Goal: Information Seeking & Learning: Learn about a topic

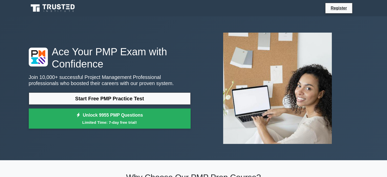
click at [142, 106] on div "Start Free PMP Practice Test Unlock 9955 PMP Questions Limited Time: 7-day free…" at bounding box center [110, 111] width 162 height 39
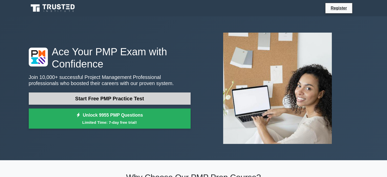
click at [151, 101] on link "Start Free PMP Practice Test" at bounding box center [110, 98] width 162 height 12
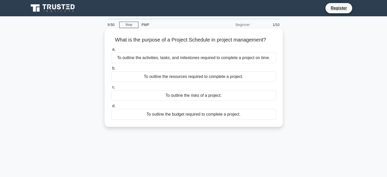
drag, startPoint x: 111, startPoint y: 39, endPoint x: 248, endPoint y: 122, distance: 160.1
click at [248, 122] on div "What is the purpose of a Project Schedule in project management? .spinner_0XTQ{…" at bounding box center [194, 78] width 174 height 94
copy div "What is the purpose of a Project Schedule in project management? .spinner_0XTQ{…"
click at [139, 52] on label "a. To outline the activities, tasks, and milestones required to complete a proj…" at bounding box center [193, 54] width 165 height 17
click at [111, 51] on input "a. To outline the activities, tasks, and milestones required to complete a proj…" at bounding box center [111, 49] width 0 height 3
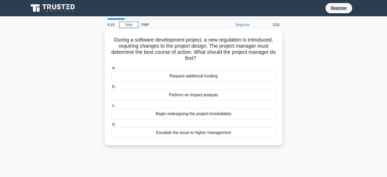
drag, startPoint x: 111, startPoint y: 38, endPoint x: 230, endPoint y: 61, distance: 121.7
click at [230, 61] on h5 "During a software development project, a new regulation is introduced, requirin…" at bounding box center [194, 49] width 166 height 25
copy h5 "During a software development project, a new regulation is introduced, requirin…"
drag, startPoint x: 168, startPoint y: 76, endPoint x: 228, endPoint y: 134, distance: 83.5
click at [228, 134] on div "a. Request additional funding b. Perform an impact analysis c. d." at bounding box center [193, 101] width 171 height 75
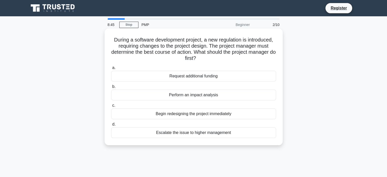
copy div "Request additional funding b. Perform an impact analysis c. Begin redesigning t…"
click at [118, 87] on label "b. Perform an impact analysis" at bounding box center [193, 92] width 165 height 17
click at [111, 87] on input "b. Perform an impact analysis" at bounding box center [111, 86] width 0 height 3
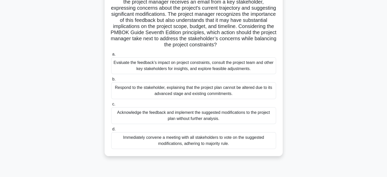
scroll to position [98, 0]
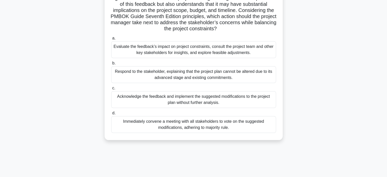
drag, startPoint x: 116, startPoint y: 38, endPoint x: 253, endPoint y: 166, distance: 187.1
click at [253, 166] on div "8:19 Stop PMP Beginner 3/10 .spinner_0XTQ{transform-origin:center;animation:spi…" at bounding box center [194, 47] width 336 height 255
copy div "Lo i dolorsi ametcon adipiscin elitsedd eiusmodtempo inci utlaboree doloremag, …"
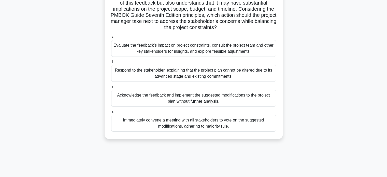
click at [129, 44] on div "Evaluate the feedback’s impact on project constraints, consult the project team…" at bounding box center [193, 48] width 165 height 17
click at [111, 39] on input "a. Evaluate the feedback’s impact on project constraints, consult the project t…" at bounding box center [111, 36] width 0 height 3
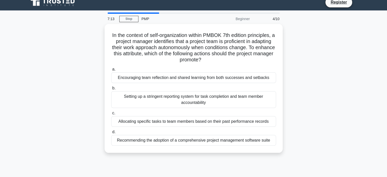
scroll to position [0, 0]
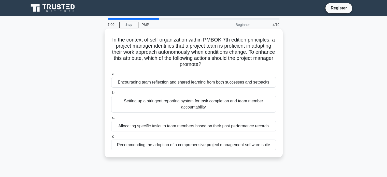
drag, startPoint x: 110, startPoint y: 39, endPoint x: 281, endPoint y: 149, distance: 203.0
click at [281, 149] on div "In the context of self-organization within PMBOK 7th edition principles, a proj…" at bounding box center [194, 93] width 178 height 129
copy div "In the context of self-organization within PMBOK 7th edition principles, a proj…"
click at [193, 85] on div "Encouraging team reflection and shared learning from both successes and setbacks" at bounding box center [193, 82] width 165 height 11
click at [111, 76] on input "a. Encouraging team reflection and shared learning from both successes and setb…" at bounding box center [111, 73] width 0 height 3
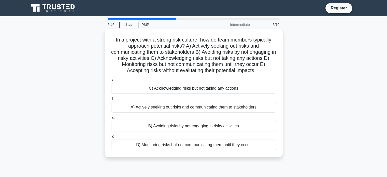
click at [191, 107] on div "A) Actively seeking out risks and communicating them to stakeholders" at bounding box center [193, 107] width 165 height 11
click at [111, 101] on input "b. A) Actively seeking out risks and communicating them to stakeholders" at bounding box center [111, 98] width 0 height 3
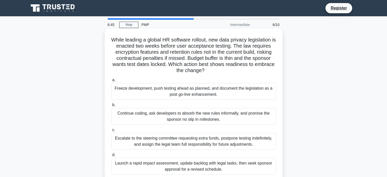
click at [196, 94] on div "Freeze development, push testing ahead as planned, and document the legislation…" at bounding box center [193, 91] width 165 height 17
click at [111, 82] on input "a. Freeze development, push testing ahead as planned, and document the legislat…" at bounding box center [111, 79] width 0 height 3
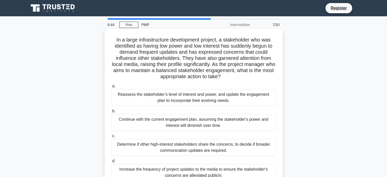
click at [198, 120] on div "Continue with the current engagement plan, assuming the stakeholder's power and…" at bounding box center [193, 122] width 165 height 17
click at [111, 113] on input "b. Continue with the current engagement plan, assuming the stakeholder's power …" at bounding box center [111, 110] width 0 height 3
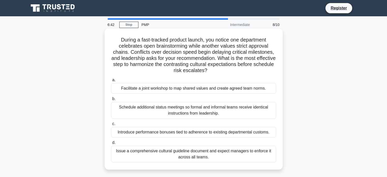
click at [199, 114] on div "Schedule additional status meetings so formal and informal teams receive identi…" at bounding box center [193, 110] width 165 height 17
click at [111, 101] on input "b. Schedule additional status meetings so formal and informal teams receive ide…" at bounding box center [111, 98] width 0 height 3
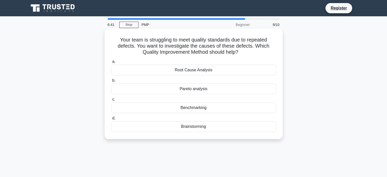
click at [201, 109] on div "Benchmarking" at bounding box center [193, 107] width 165 height 11
click at [111, 101] on input "c. Benchmarking" at bounding box center [111, 99] width 0 height 3
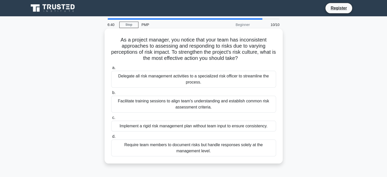
click at [201, 107] on div "Facilitate training sessions to align team's understanding and establish common…" at bounding box center [193, 104] width 165 height 17
click at [111, 94] on input "b. Facilitate training sessions to align team's understanding and establish com…" at bounding box center [111, 92] width 0 height 3
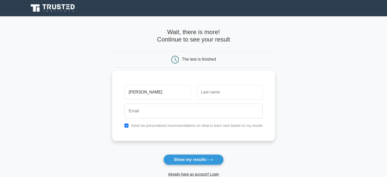
type input "[PERSON_NAME]"
type input "neffati"
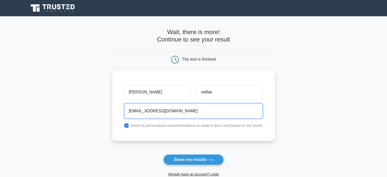
type input "[EMAIL_ADDRESS][DOMAIN_NAME]"
click at [163, 154] on button "Show my results" at bounding box center [193, 159] width 60 height 11
